Goal: Task Accomplishment & Management: Manage account settings

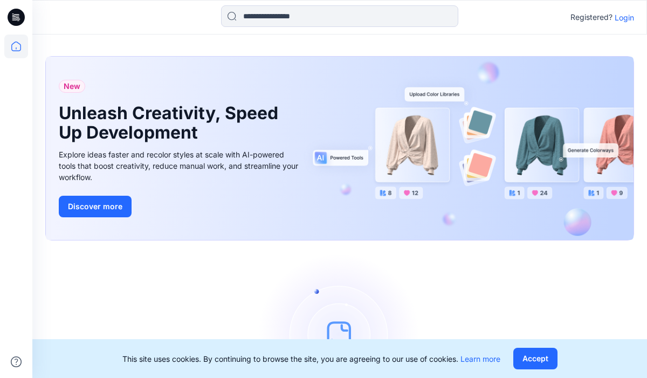
scroll to position [83, 0]
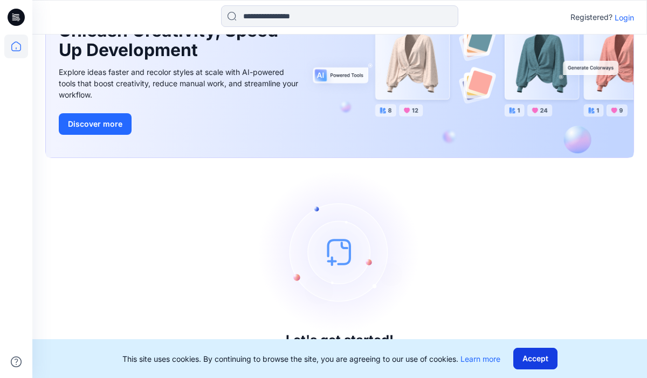
click at [532, 357] on button "Accept" at bounding box center [536, 359] width 44 height 22
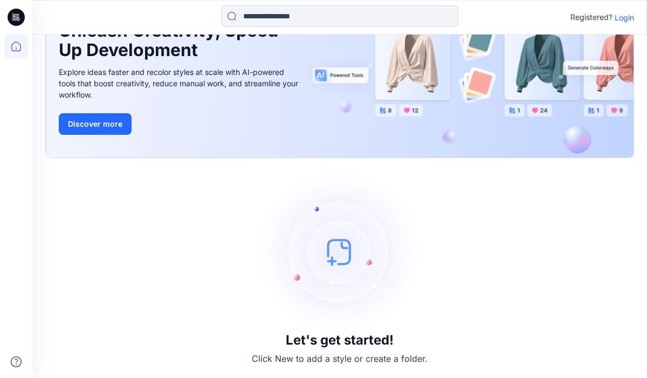
scroll to position [0, 0]
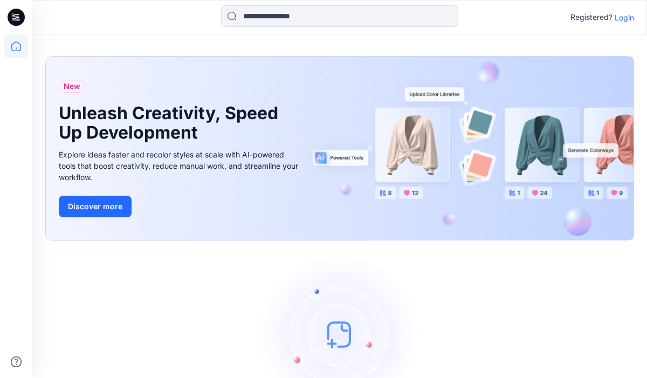
click at [19, 50] on icon at bounding box center [16, 47] width 24 height 24
click at [630, 19] on p "Login" at bounding box center [624, 17] width 19 height 11
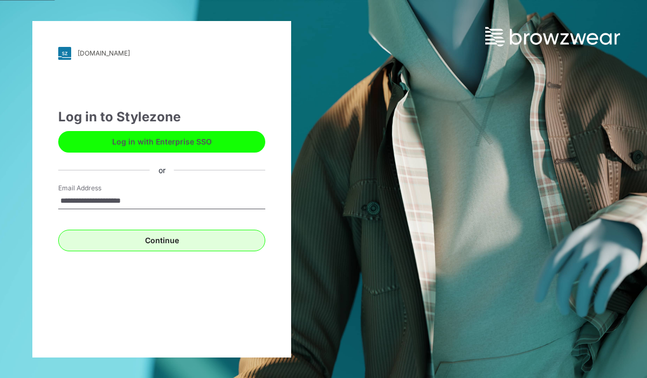
type input "**********"
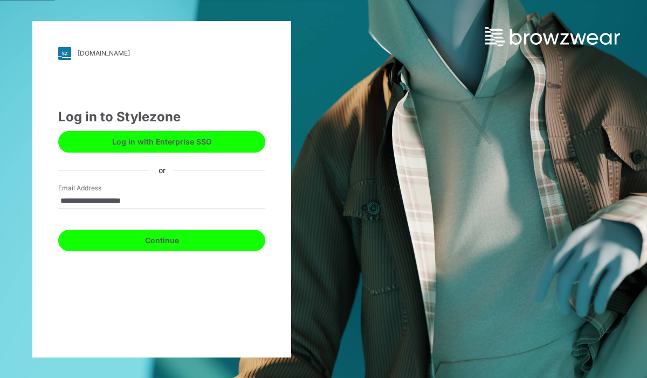
click at [152, 248] on button "Continue" at bounding box center [161, 241] width 207 height 22
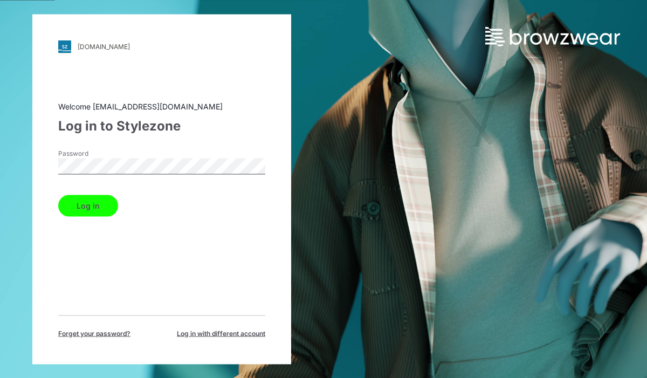
click at [97, 205] on button "Log in" at bounding box center [88, 206] width 60 height 22
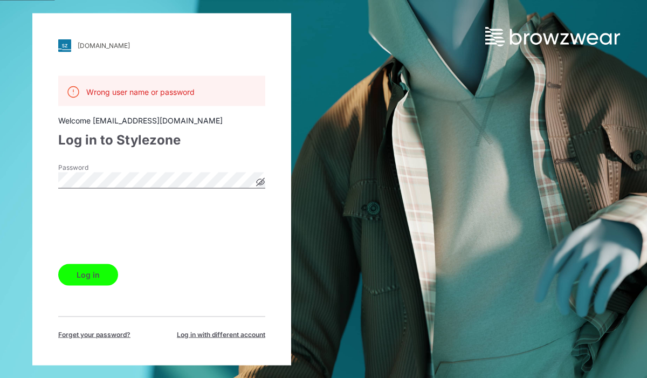
click at [260, 182] on icon at bounding box center [260, 182] width 3 height 3
click at [260, 182] on icon at bounding box center [260, 181] width 3 height 3
click at [106, 275] on button "Log in" at bounding box center [88, 275] width 60 height 22
click at [261, 185] on icon at bounding box center [260, 181] width 9 height 9
click at [84, 277] on button "Log in" at bounding box center [88, 275] width 60 height 22
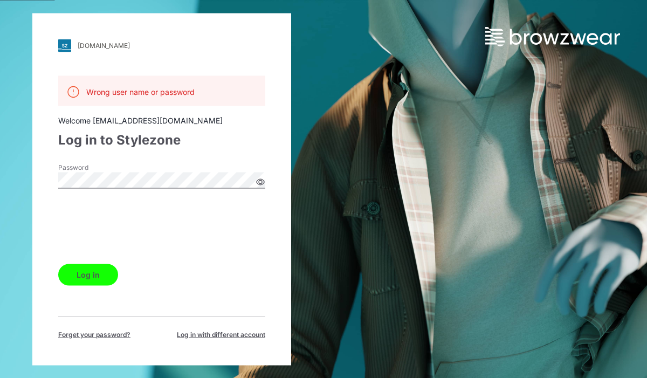
click at [0, 180] on html "[DOMAIN_NAME] Loading... Wrong user name or password Welcome [EMAIL_ADDRESS][DO…" at bounding box center [323, 189] width 647 height 378
click at [179, 256] on form "Password Password is required Log in" at bounding box center [161, 223] width 207 height 123
click at [127, 333] on span "Forget your password?" at bounding box center [94, 335] width 72 height 10
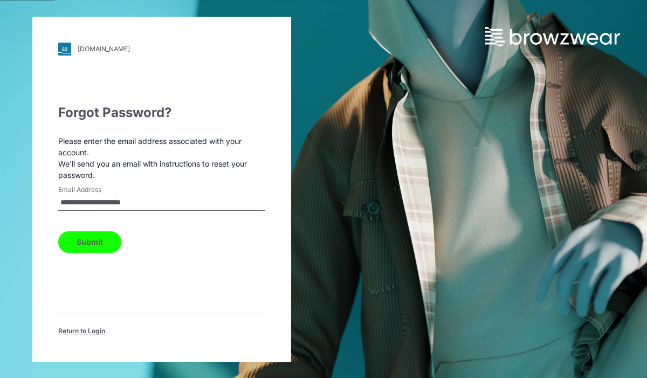
click at [89, 244] on button "Submit" at bounding box center [89, 242] width 63 height 22
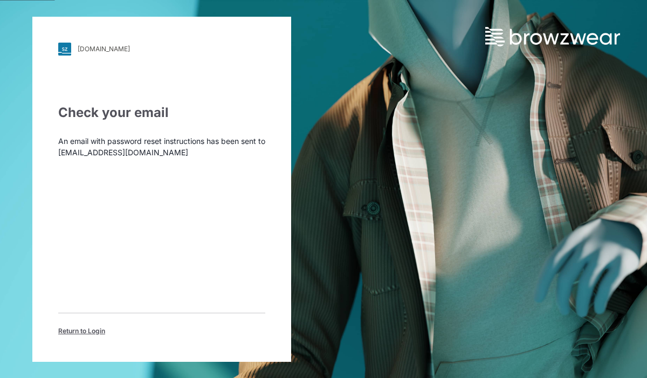
click at [92, 328] on span "Return to Login" at bounding box center [81, 331] width 47 height 10
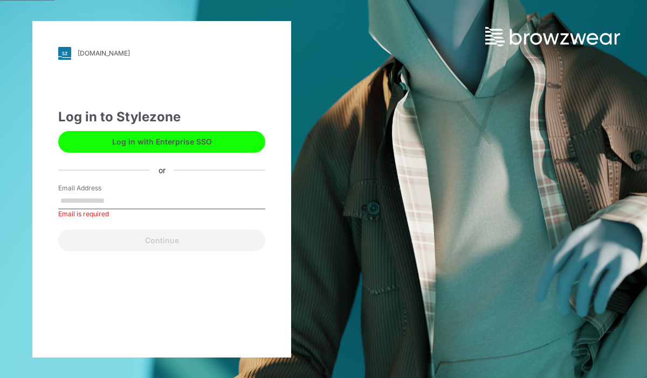
type input "*"
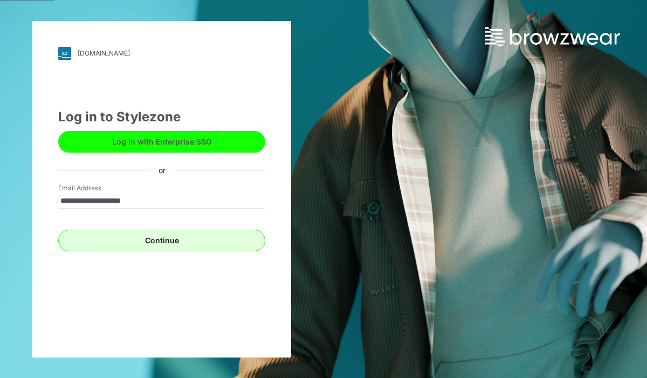
type input "**********"
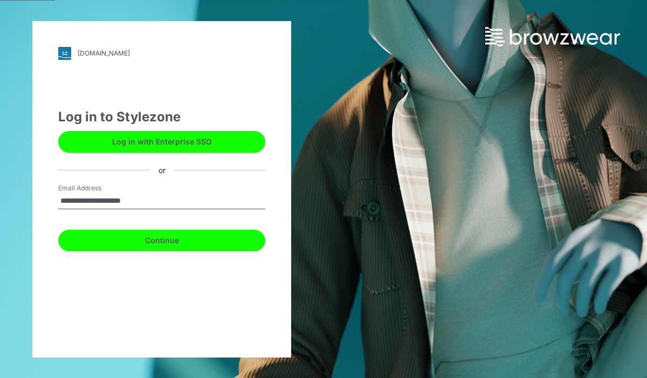
click at [232, 247] on button "Continue" at bounding box center [161, 241] width 207 height 22
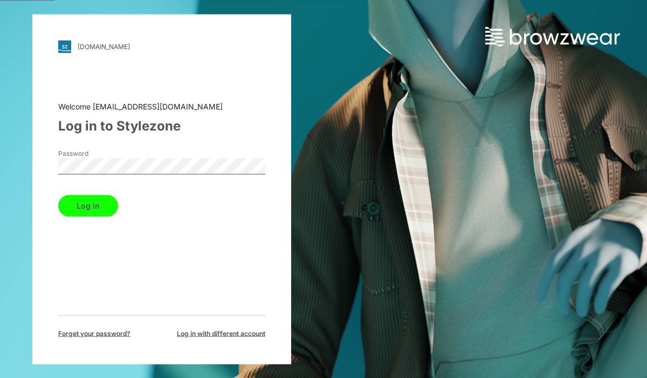
click at [92, 212] on button "Log in" at bounding box center [88, 206] width 60 height 22
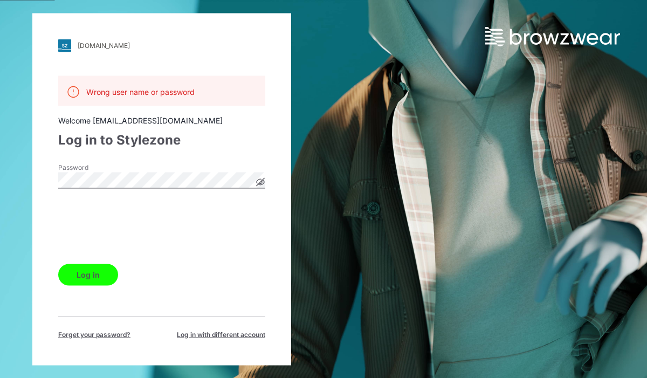
click at [99, 277] on button "Log in" at bounding box center [88, 275] width 60 height 22
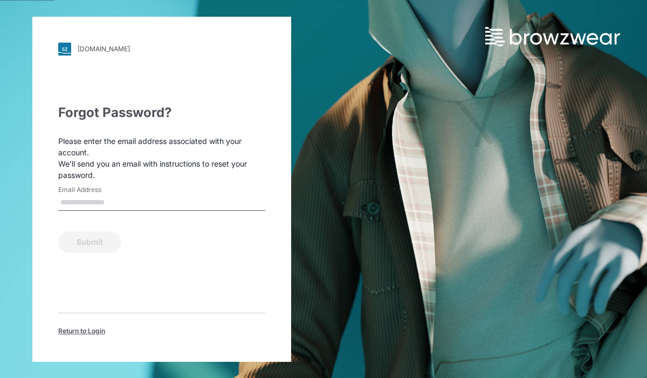
click at [94, 200] on input "Email Address" at bounding box center [161, 203] width 207 height 16
type input "**********"
click at [101, 238] on button "Submit" at bounding box center [89, 242] width 63 height 22
